Goal: Transaction & Acquisition: Purchase product/service

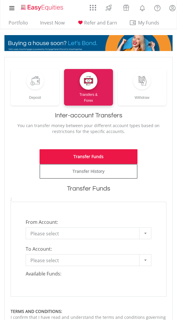
click at [115, 228] on link "Please select" at bounding box center [89, 234] width 126 height 12
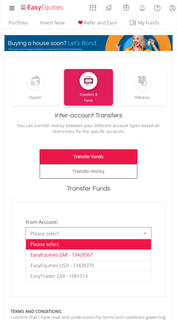
click at [108, 255] on span "Please select" at bounding box center [83, 261] width 107 height 12
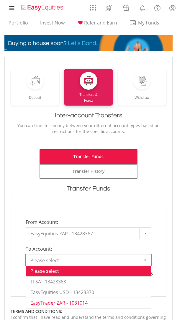
click at [86, 281] on form "**********" at bounding box center [89, 280] width 156 height 169
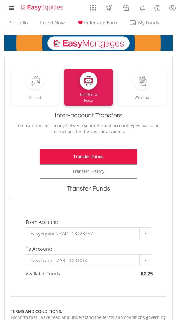
type input "*"
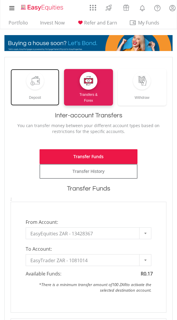
click at [32, 82] on div at bounding box center [34, 80] width 9 height 9
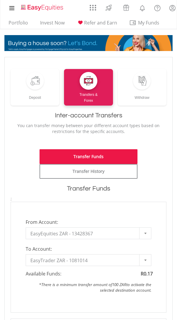
click at [144, 255] on div at bounding box center [145, 260] width 12 height 11
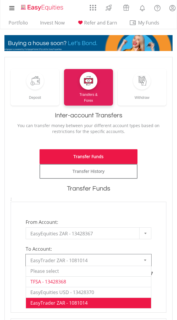
click at [126, 261] on div "**********" at bounding box center [89, 257] width 156 height 111
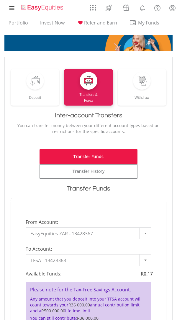
click at [148, 255] on div at bounding box center [145, 260] width 12 height 11
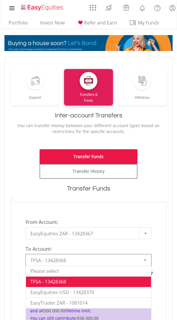
click at [145, 260] on b at bounding box center [145, 260] width 2 height 1
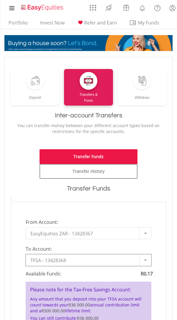
click at [145, 260] on b at bounding box center [145, 260] width 2 height 1
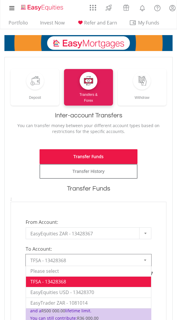
click at [134, 228] on span "EasyEquities ZAR - 13428367" at bounding box center [83, 234] width 107 height 12
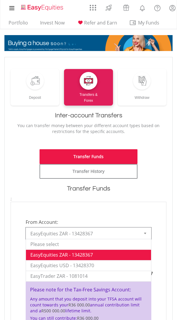
click at [148, 228] on div at bounding box center [145, 233] width 12 height 11
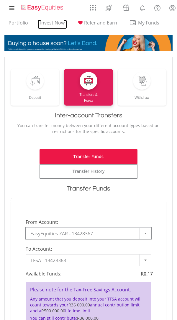
click at [44, 22] on link "Invest Now" at bounding box center [52, 24] width 29 height 9
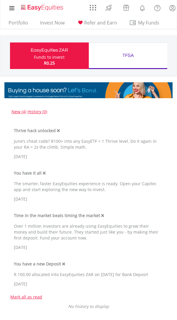
click at [135, 44] on div "TFSA Funds to invest: R0.25" at bounding box center [128, 56] width 79 height 27
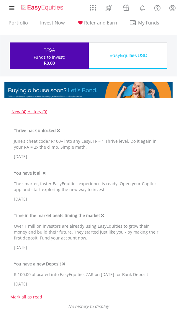
click at [98, 9] on link "AppsGrid" at bounding box center [93, 5] width 14 height 9
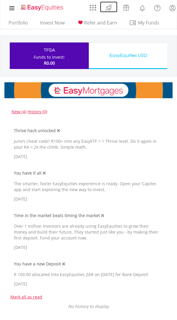
click at [116, 5] on link at bounding box center [108, 6] width 17 height 11
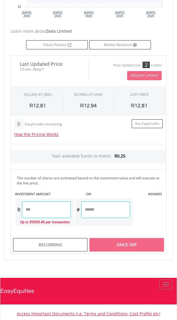
scroll to position [367, 0]
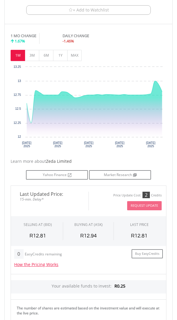
scroll to position [243, 0]
